Goal: Information Seeking & Learning: Learn about a topic

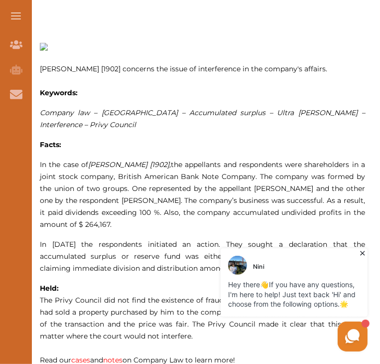
scroll to position [598, 0]
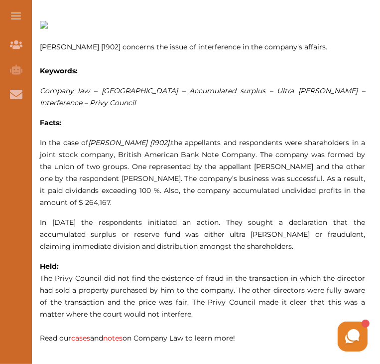
scroll to position [398, 0]
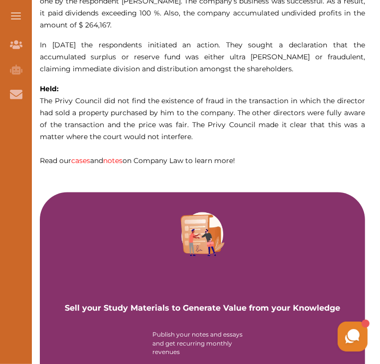
scroll to position [398, 0]
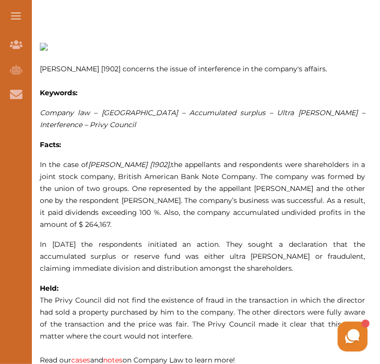
drag, startPoint x: 42, startPoint y: 132, endPoint x: 122, endPoint y: 164, distance: 85.8
drag, startPoint x: 135, startPoint y: 196, endPoint x: 100, endPoint y: 146, distance: 61.4
click at [100, 158] on p "In the case of Burland v Earle [1902] , the appellants and respondents were sha…" at bounding box center [202, 194] width 325 height 72
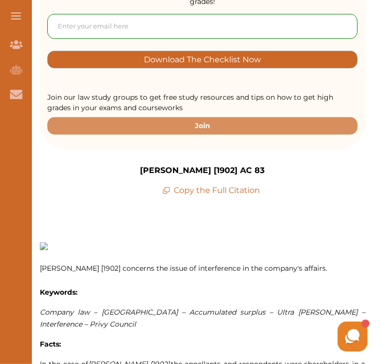
scroll to position [398, 0]
